Goal: Information Seeking & Learning: Find specific page/section

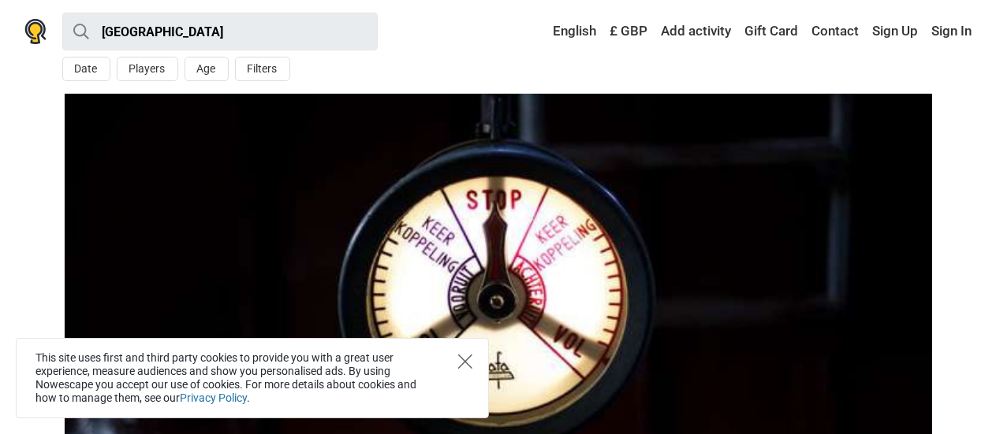
click at [471, 362] on icon "Close" at bounding box center [465, 362] width 14 height 14
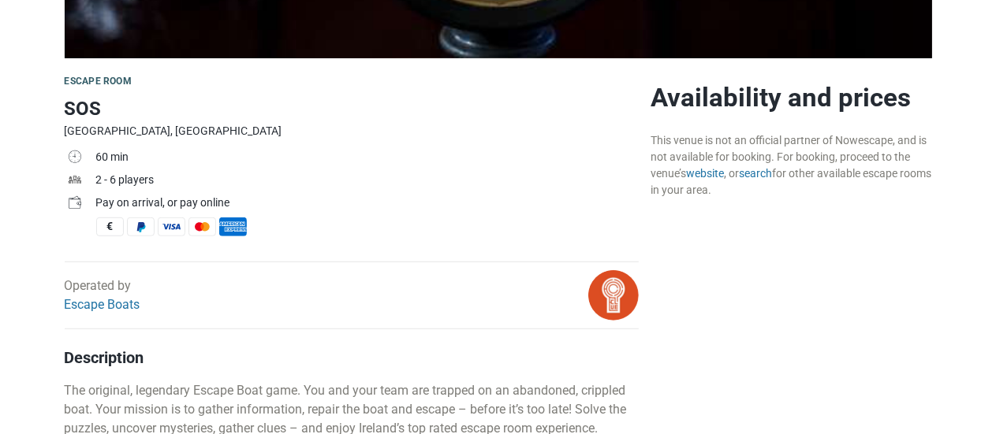
scroll to position [210, 0]
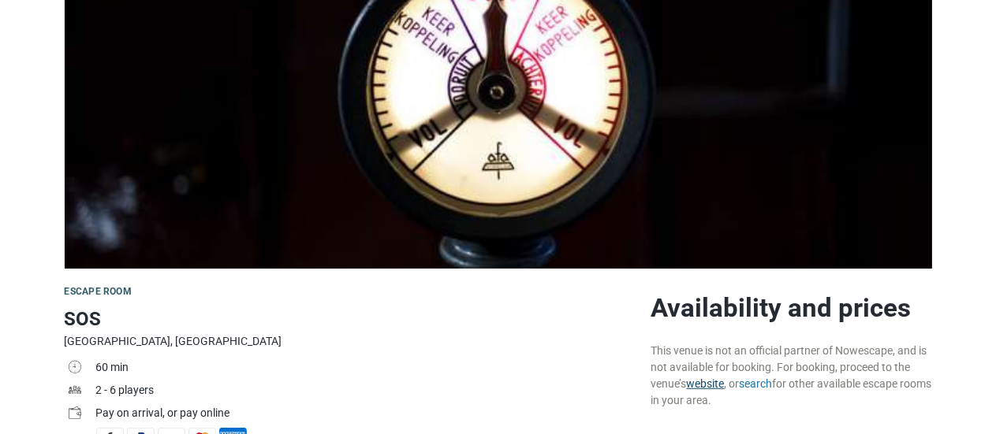
click at [716, 384] on link "website" at bounding box center [706, 384] width 38 height 13
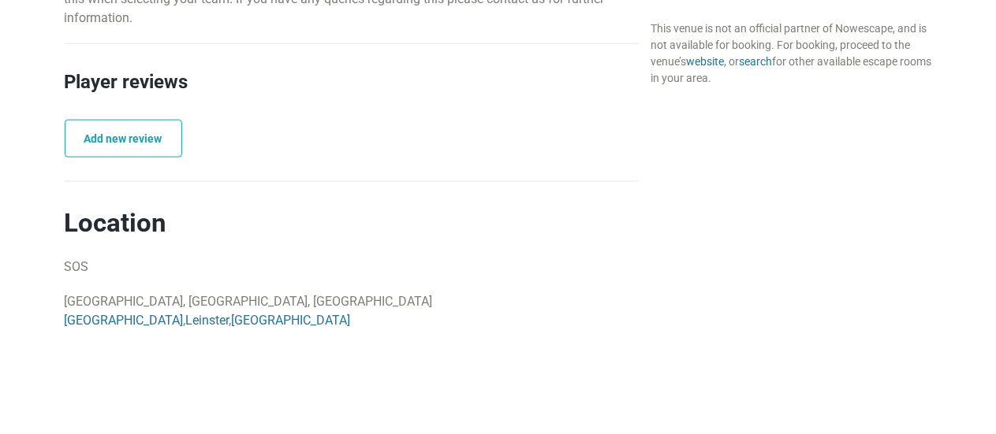
scroll to position [998, 0]
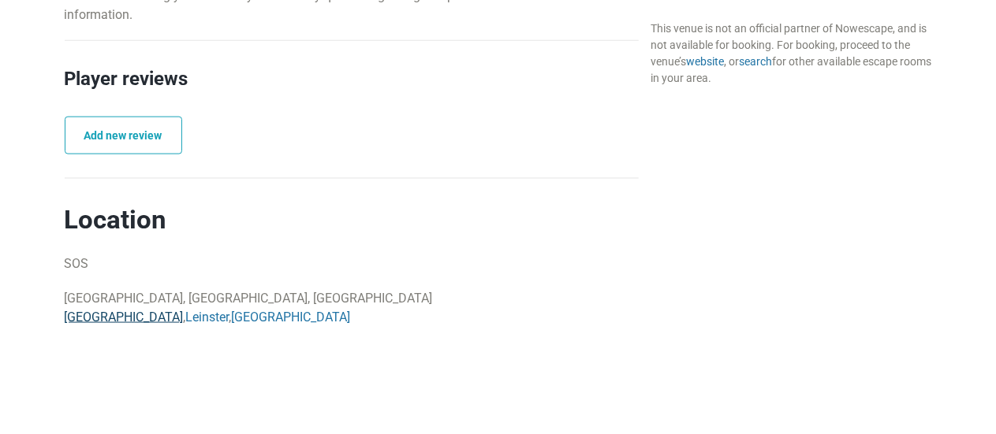
click at [87, 316] on link "[GEOGRAPHIC_DATA]" at bounding box center [124, 317] width 119 height 15
click at [87, 316] on link "Dublin" at bounding box center [124, 317] width 119 height 15
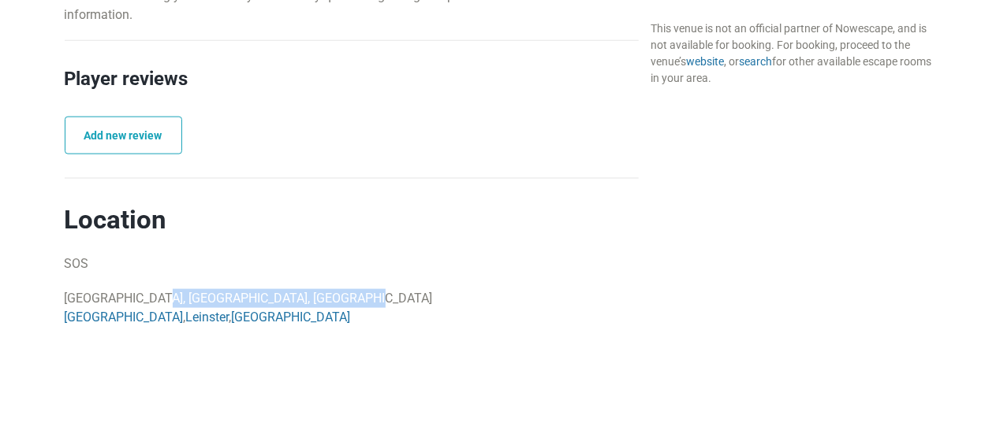
drag, startPoint x: 50, startPoint y: 296, endPoint x: 259, endPoint y: 291, distance: 209.0
click at [259, 291] on main "Escape room SOS Dublin, Ireland 60 min 2 - 6 players Pay on arrival, or pay onl…" at bounding box center [498, 300] width 996 height 1640
copy p "[GEOGRAPHIC_DATA], [GEOGRAPHIC_DATA], [GEOGRAPHIC_DATA]"
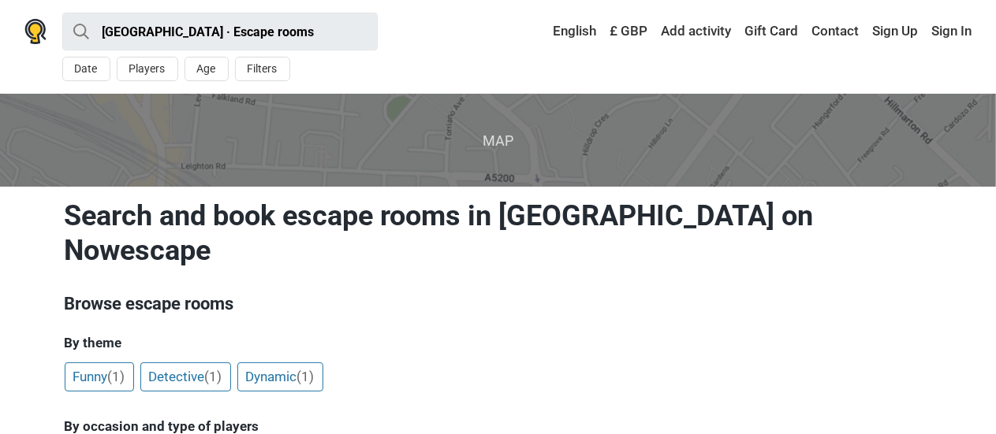
click at [494, 130] on span "Map" at bounding box center [497, 140] width 1021 height 93
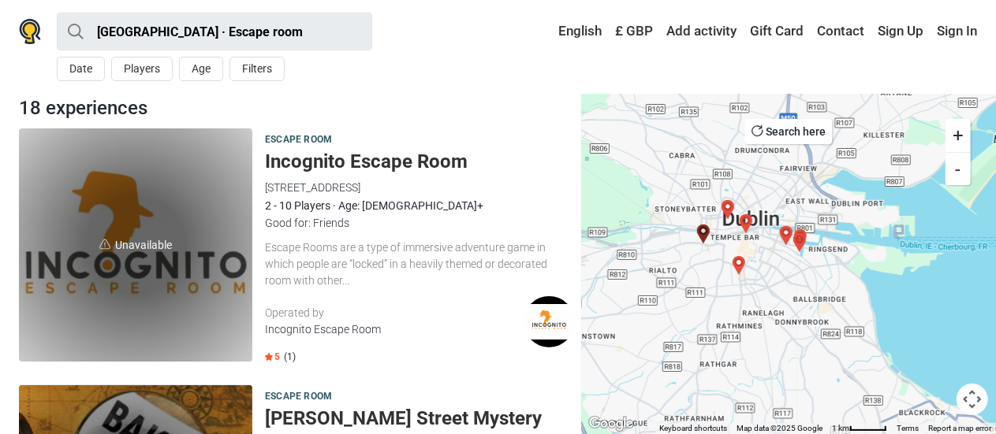
drag, startPoint x: 768, startPoint y: 297, endPoint x: 732, endPoint y: 360, distance: 72.1
click at [745, 345] on div at bounding box center [788, 264] width 415 height 341
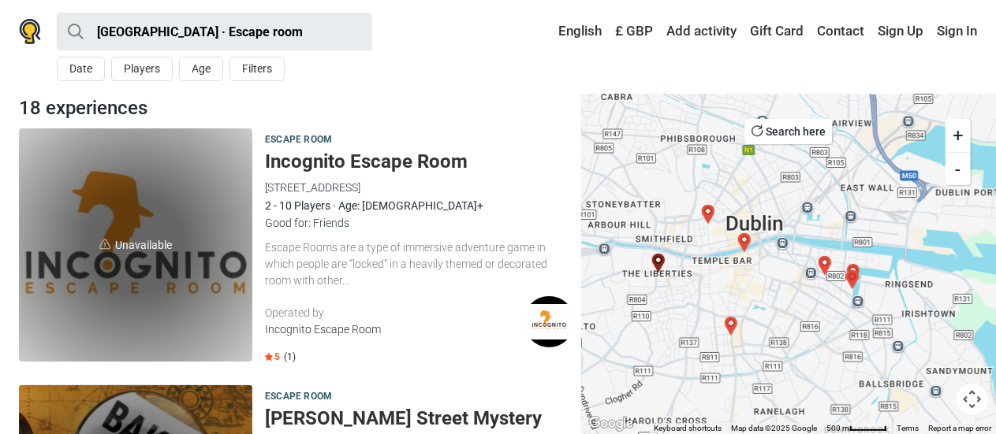
drag, startPoint x: 738, startPoint y: 237, endPoint x: 794, endPoint y: 360, distance: 135.8
click at [795, 361] on div at bounding box center [788, 264] width 415 height 341
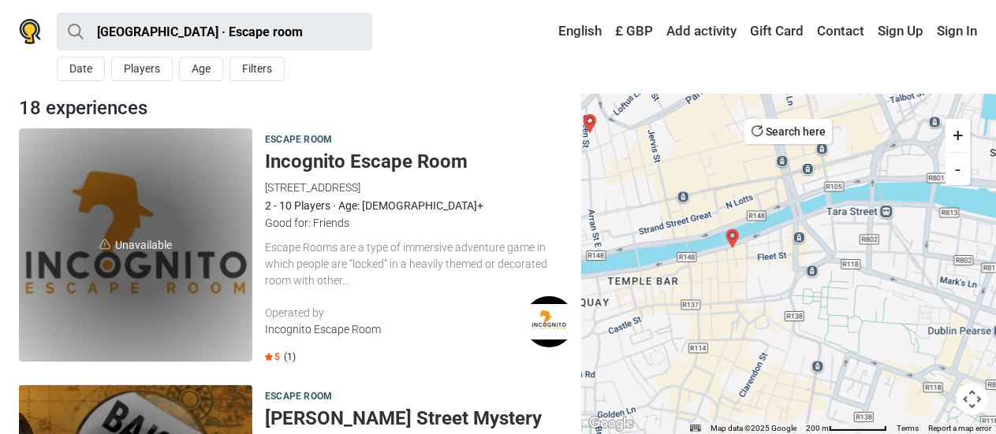
drag, startPoint x: 744, startPoint y: 321, endPoint x: 773, endPoint y: 384, distance: 69.2
click at [773, 384] on div at bounding box center [788, 264] width 415 height 341
